Goal: Navigation & Orientation: Understand site structure

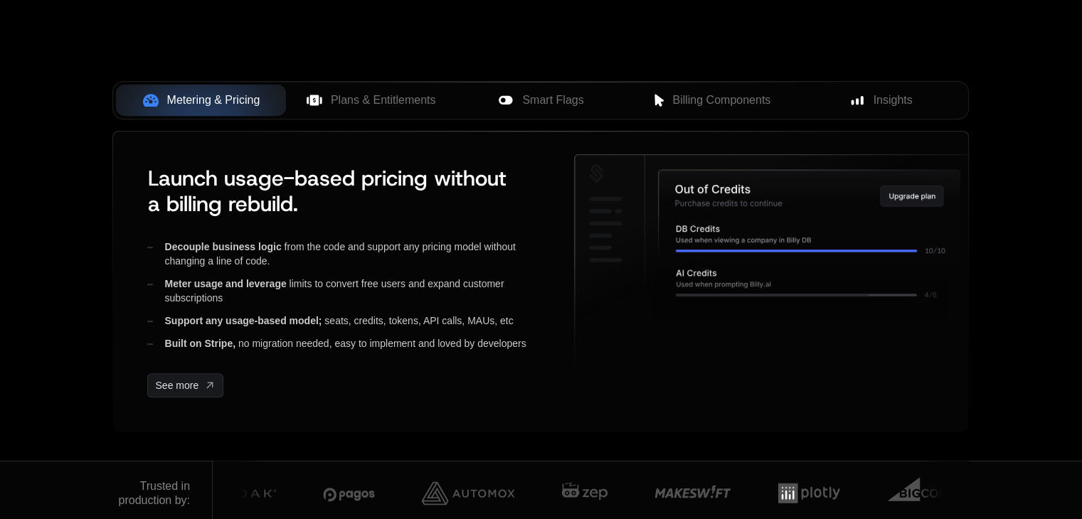
scroll to position [640, 0]
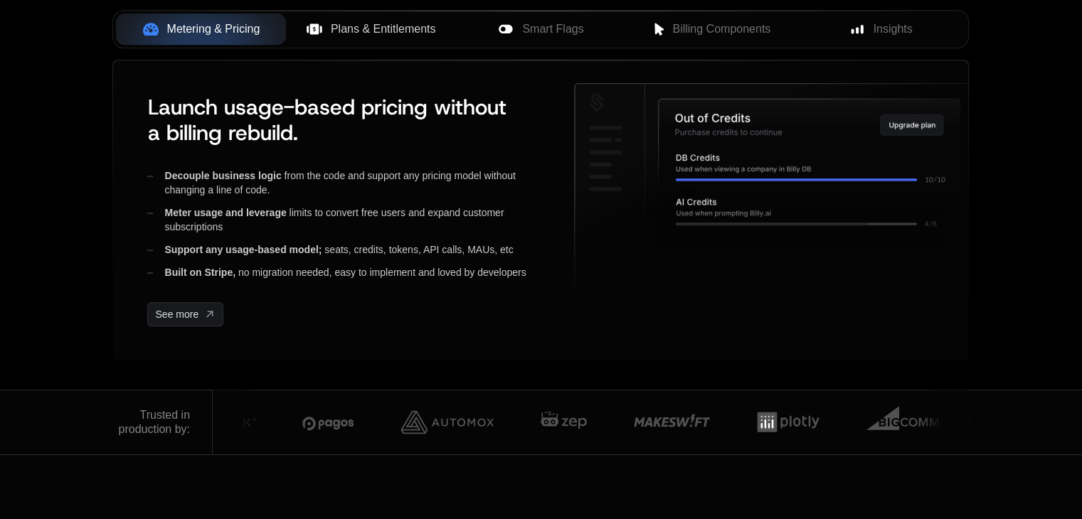
click at [388, 29] on span "Plans & Entitlements" at bounding box center [383, 29] width 105 height 17
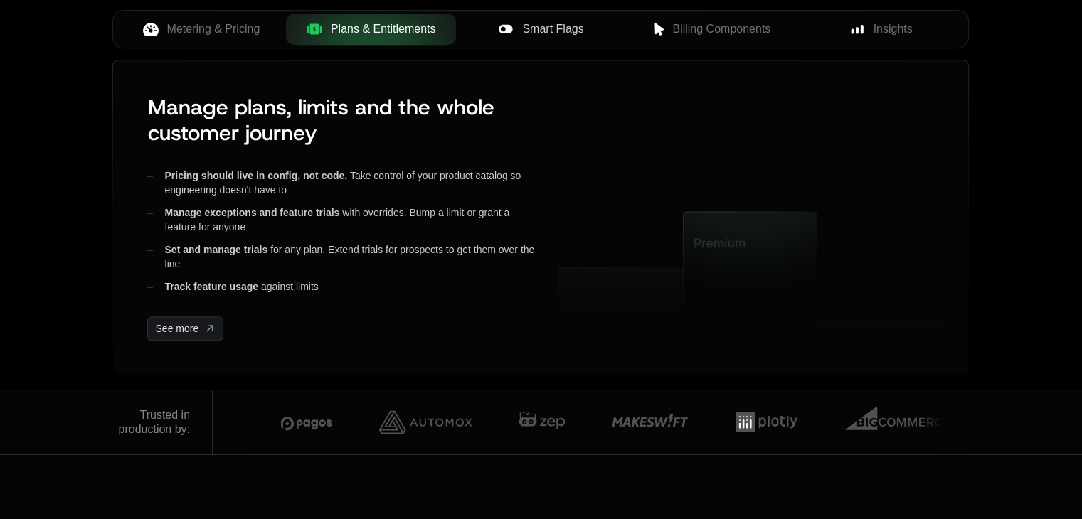
click at [515, 26] on div "Smart Flags" at bounding box center [540, 29] width 147 height 17
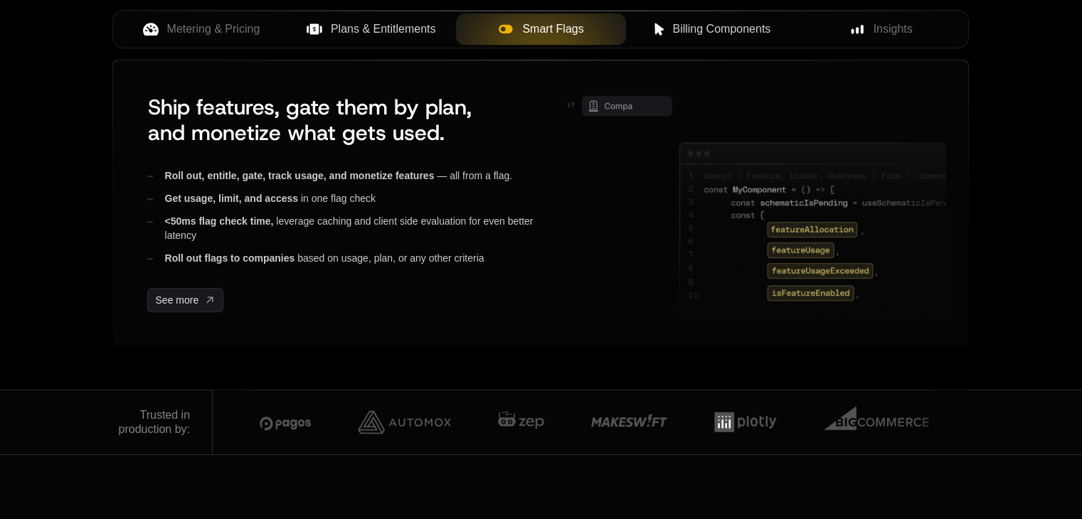
click at [681, 23] on span "Billing Components" at bounding box center [721, 29] width 98 height 17
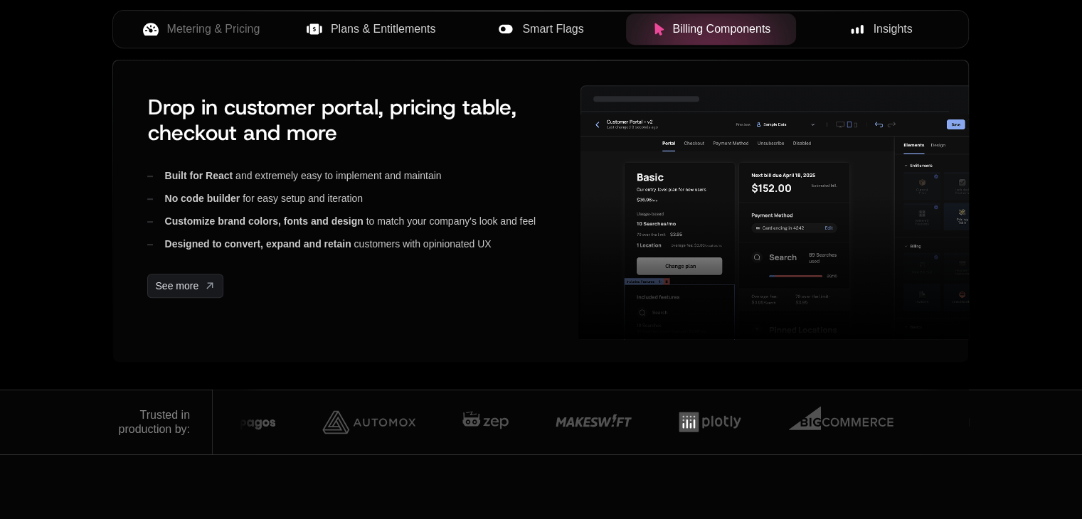
click at [882, 31] on span "Insights" at bounding box center [892, 29] width 39 height 17
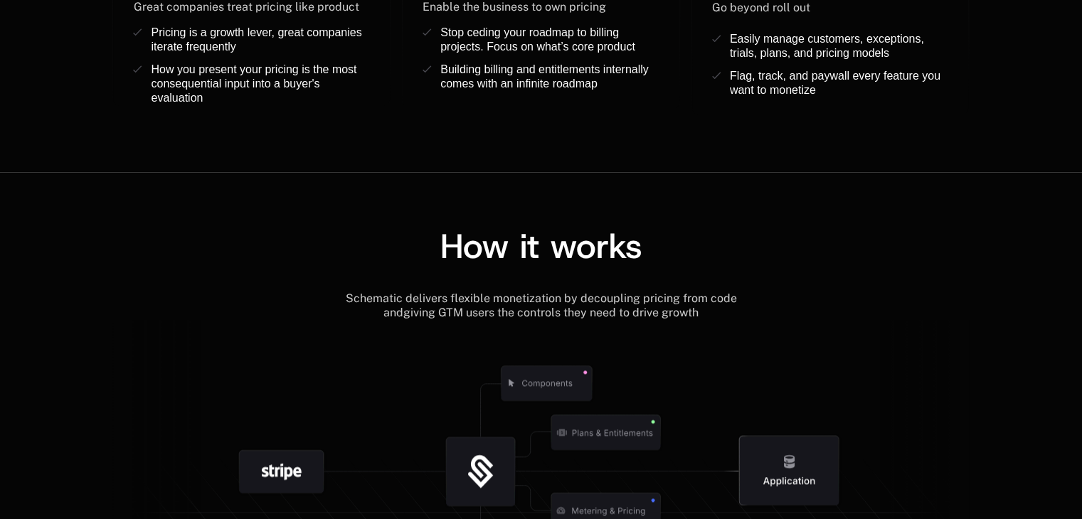
scroll to position [1564, 0]
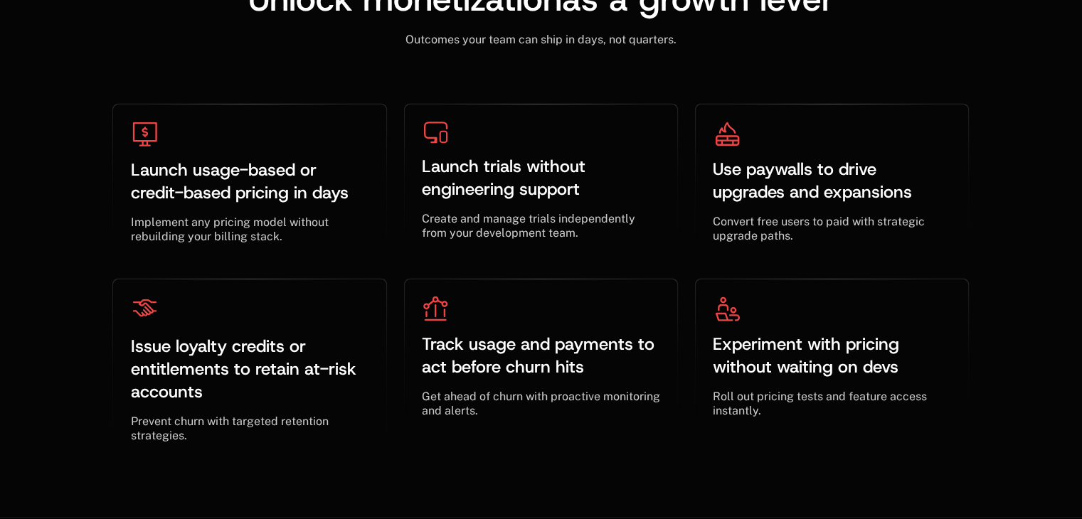
scroll to position [4337, 0]
